Goal: Complete application form

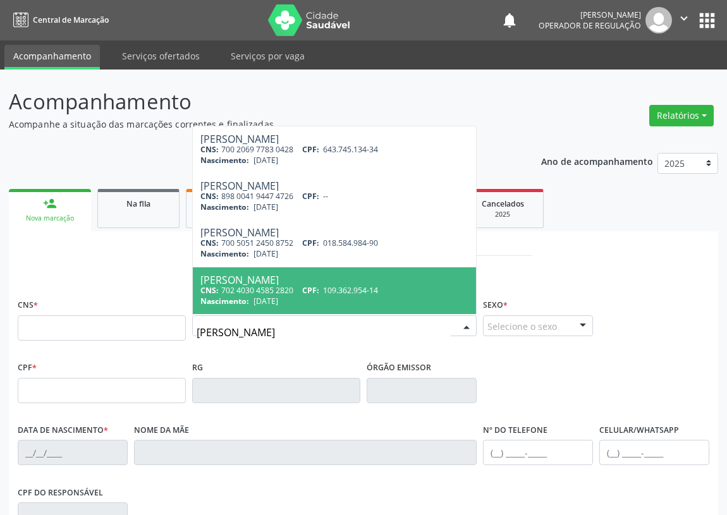
drag, startPoint x: 275, startPoint y: 333, endPoint x: 219, endPoint y: 342, distance: 56.9
click at [219, 342] on input "[PERSON_NAME]" at bounding box center [323, 332] width 254 height 25
type input "[PERSON_NAME]"
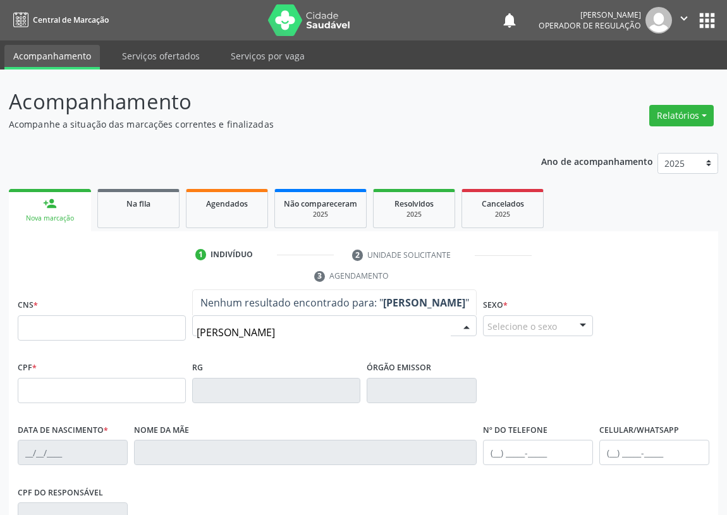
drag, startPoint x: 401, startPoint y: 329, endPoint x: 115, endPoint y: 337, distance: 285.7
click at [115, 337] on div "CNS * Nome * [PERSON_NAME] resultado encontrado para: " [PERSON_NAME] " Não há …" at bounding box center [364, 327] width 698 height 63
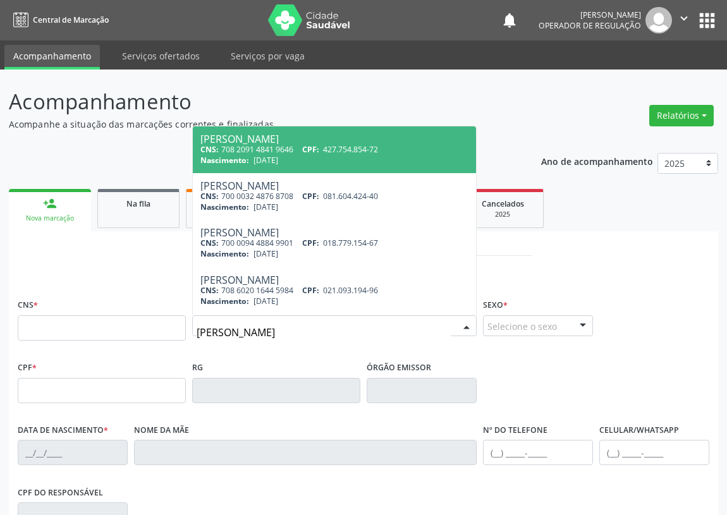
type input "[PERSON_NAME]"
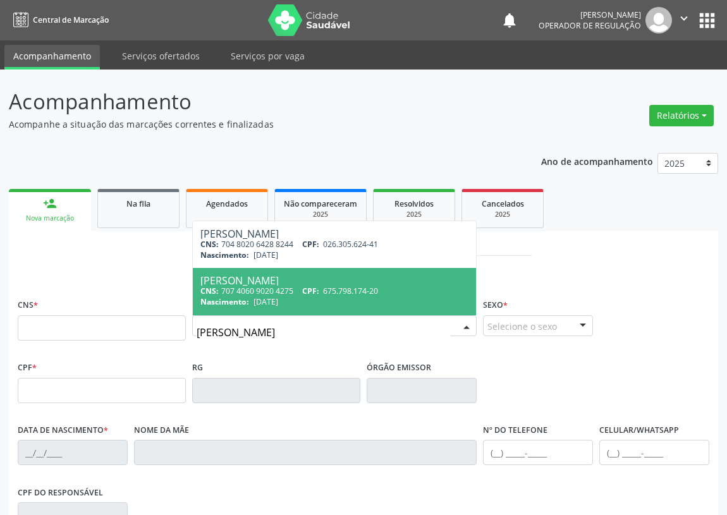
drag, startPoint x: 268, startPoint y: 283, endPoint x: 260, endPoint y: 284, distance: 7.6
click at [265, 282] on div "[PERSON_NAME]" at bounding box center [334, 280] width 268 height 10
type input "707 4060 9020 4275"
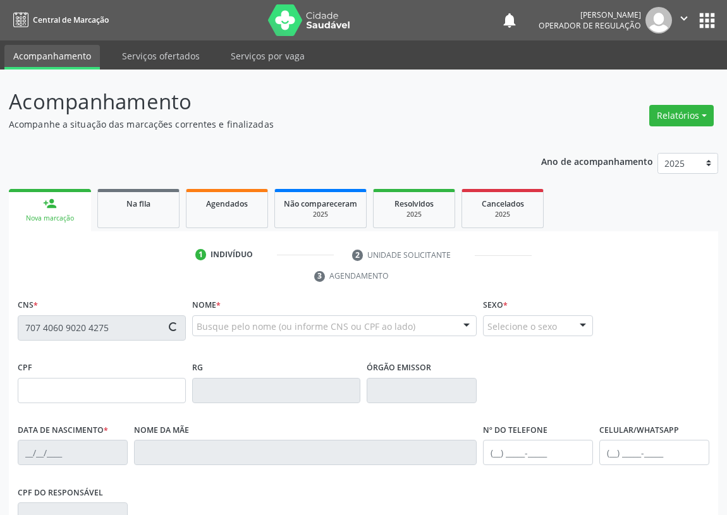
type input "675.798.174-20"
type input "[DATE]"
type input "[PERSON_NAME]"
type input "[PHONE_NUMBER]"
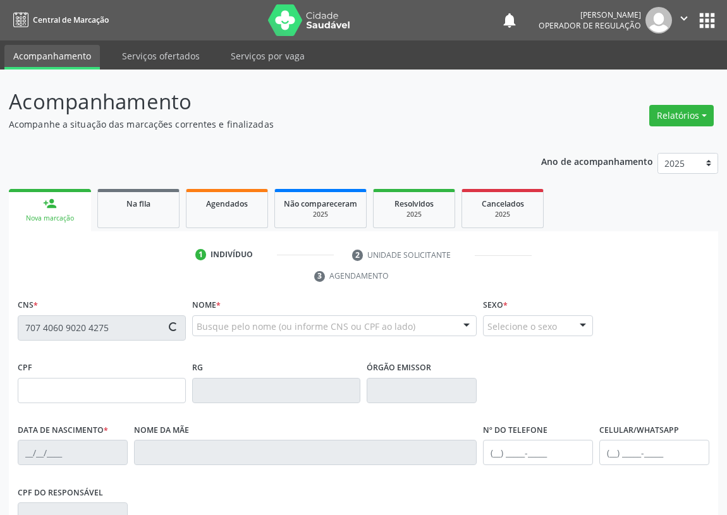
type input "7"
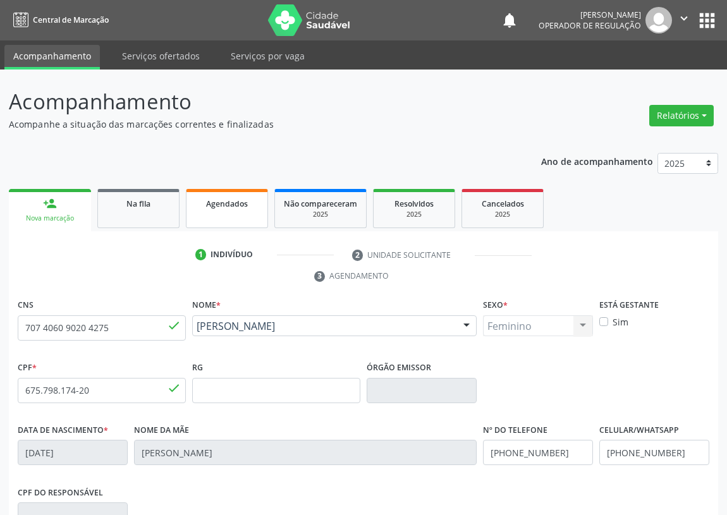
click at [242, 202] on span "Agendados" at bounding box center [227, 203] width 42 height 11
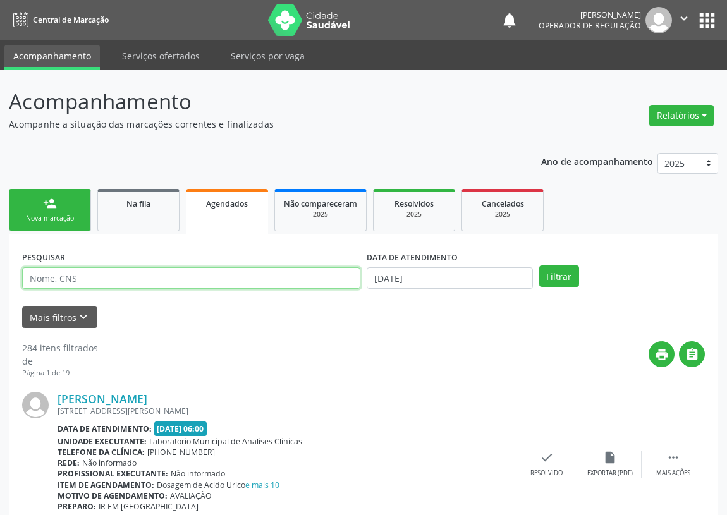
click at [60, 277] on input "text" at bounding box center [191, 277] width 338 height 21
type input "[PERSON_NAME]"
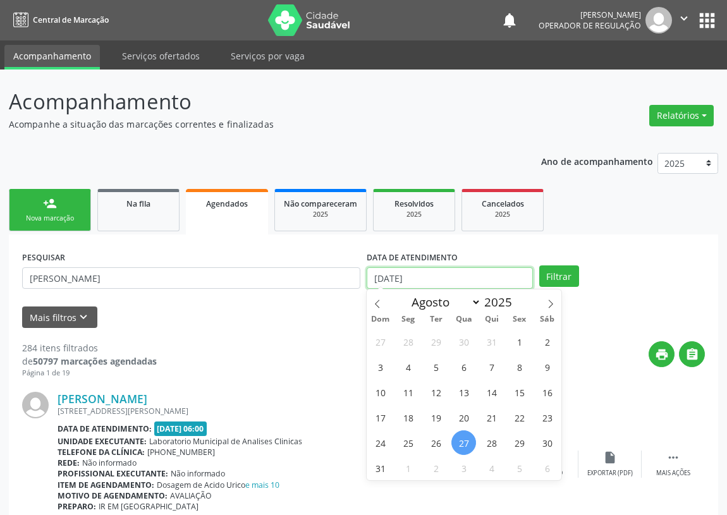
drag, startPoint x: 395, startPoint y: 284, endPoint x: 0, endPoint y: 411, distance: 415.0
click at [388, 282] on input "[DATE]" at bounding box center [449, 277] width 166 height 21
click at [410, 368] on span "4" at bounding box center [408, 366] width 25 height 25
type input "[DATE]"
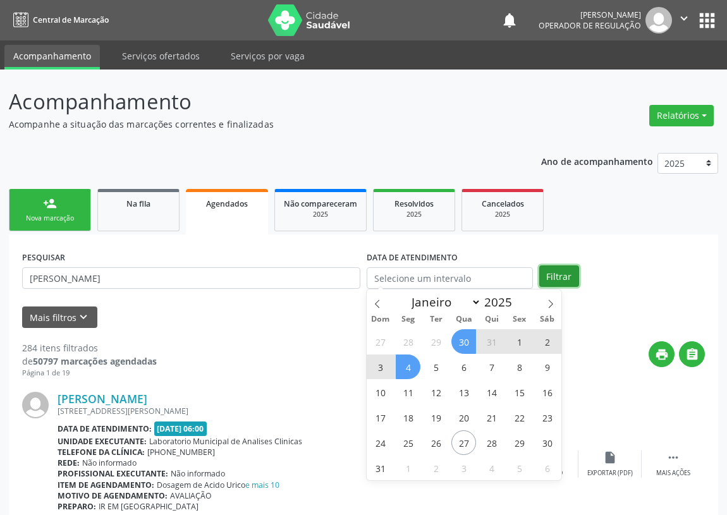
click at [564, 275] on button "Filtrar" at bounding box center [559, 275] width 40 height 21
